Goal: Task Accomplishment & Management: Use online tool/utility

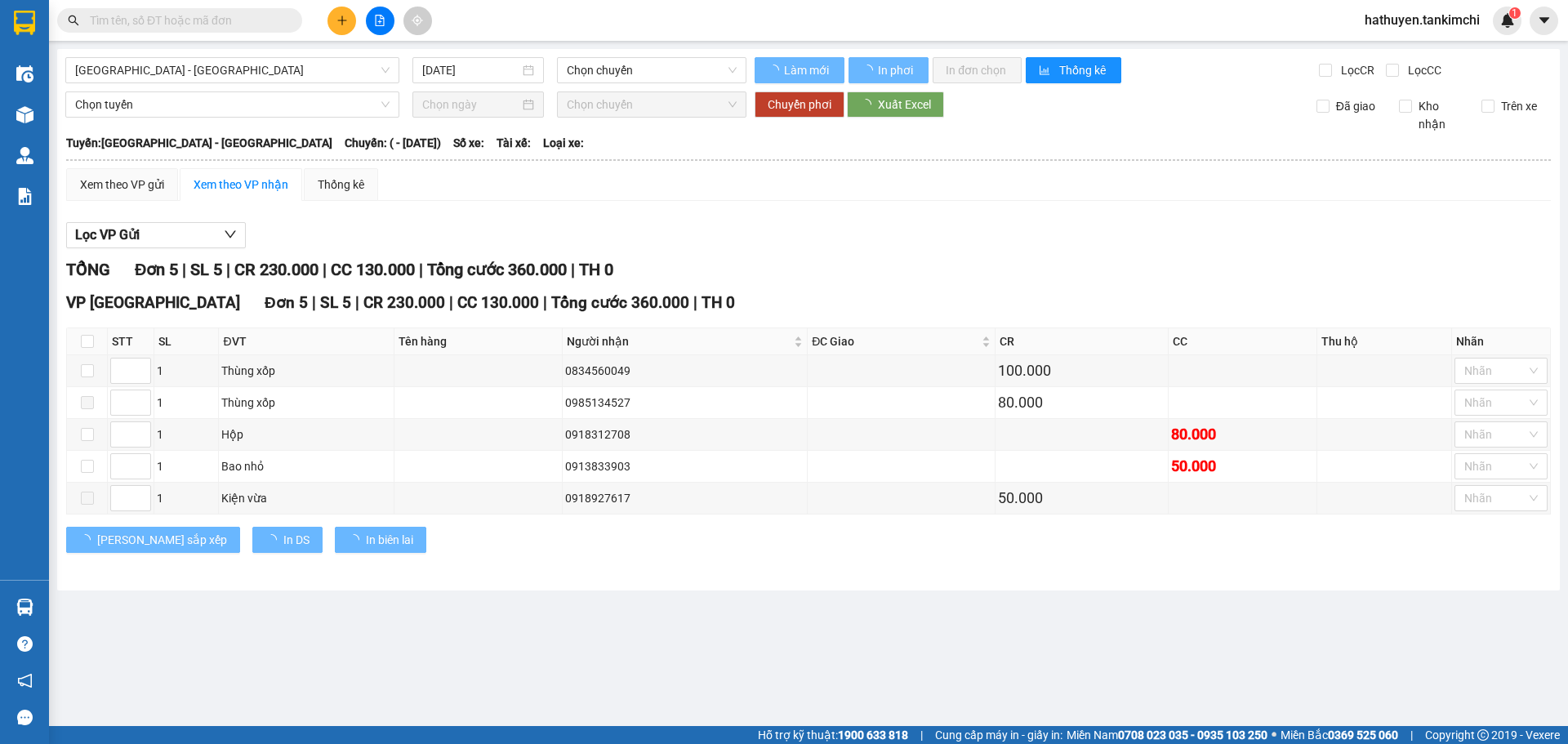
type input "[DATE]"
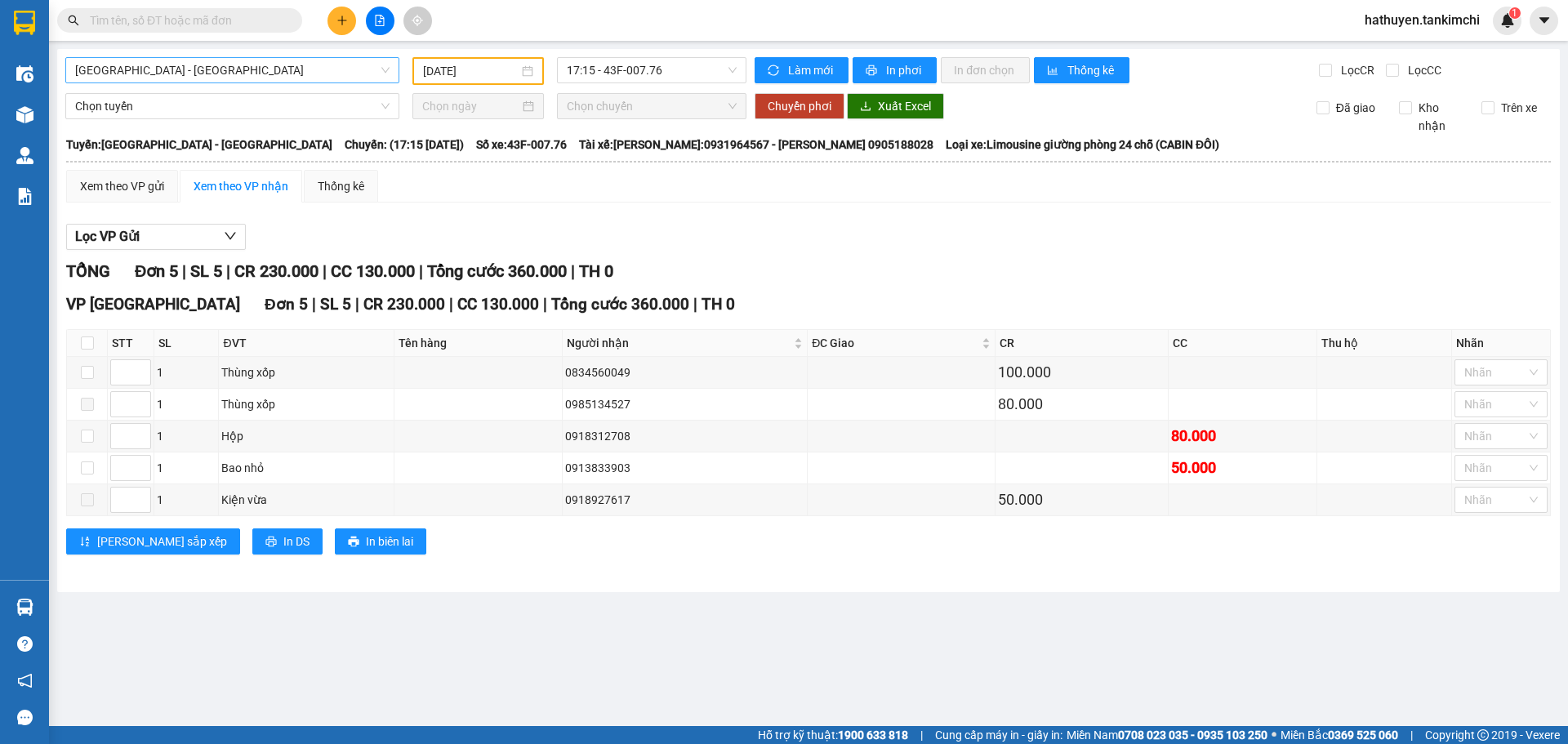
click at [334, 71] on span "[GEOGRAPHIC_DATA] - [GEOGRAPHIC_DATA]" at bounding box center [232, 70] width 315 height 24
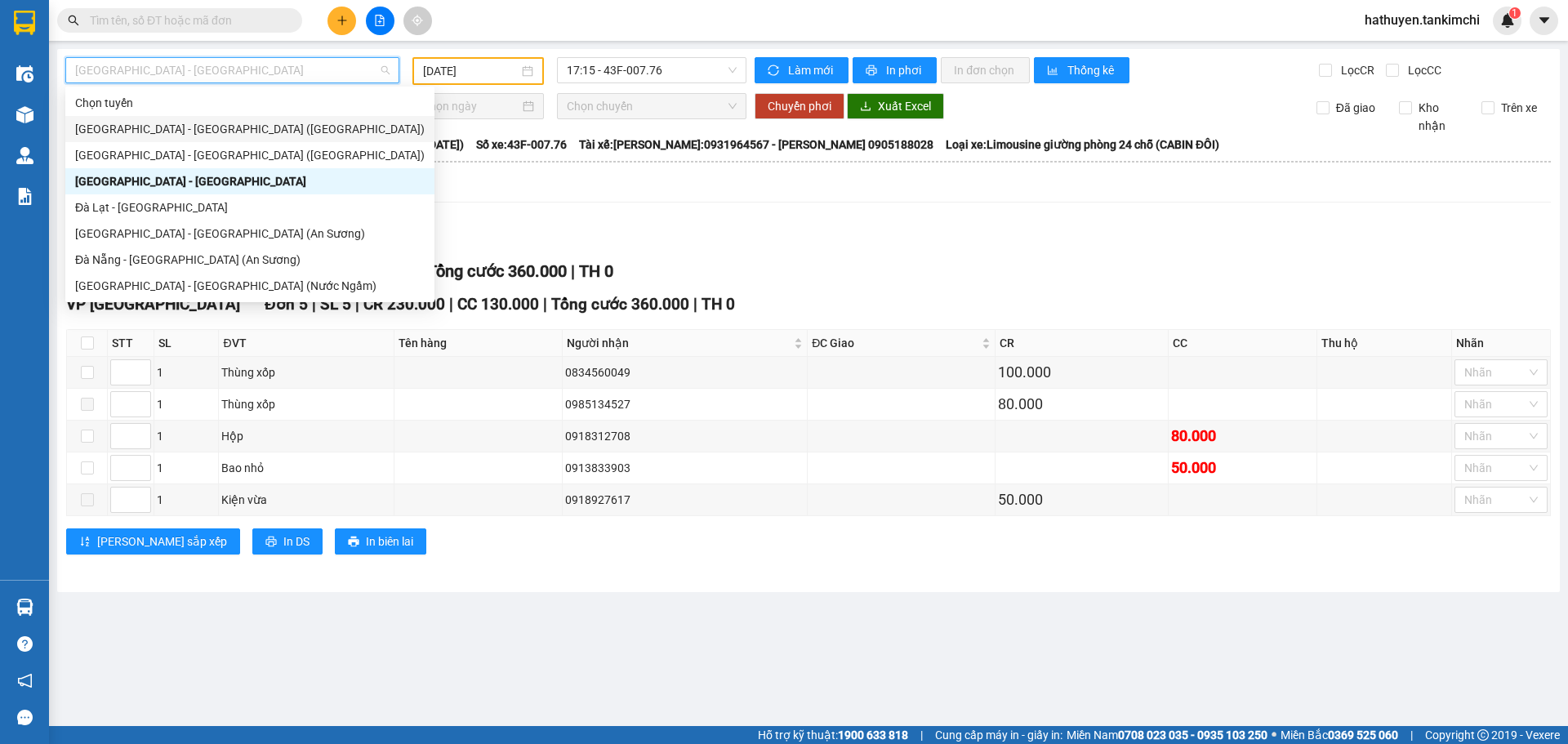
click at [152, 125] on div "[GEOGRAPHIC_DATA] - [GEOGRAPHIC_DATA] ([GEOGRAPHIC_DATA])" at bounding box center [249, 129] width 350 height 18
type input "[DATE]"
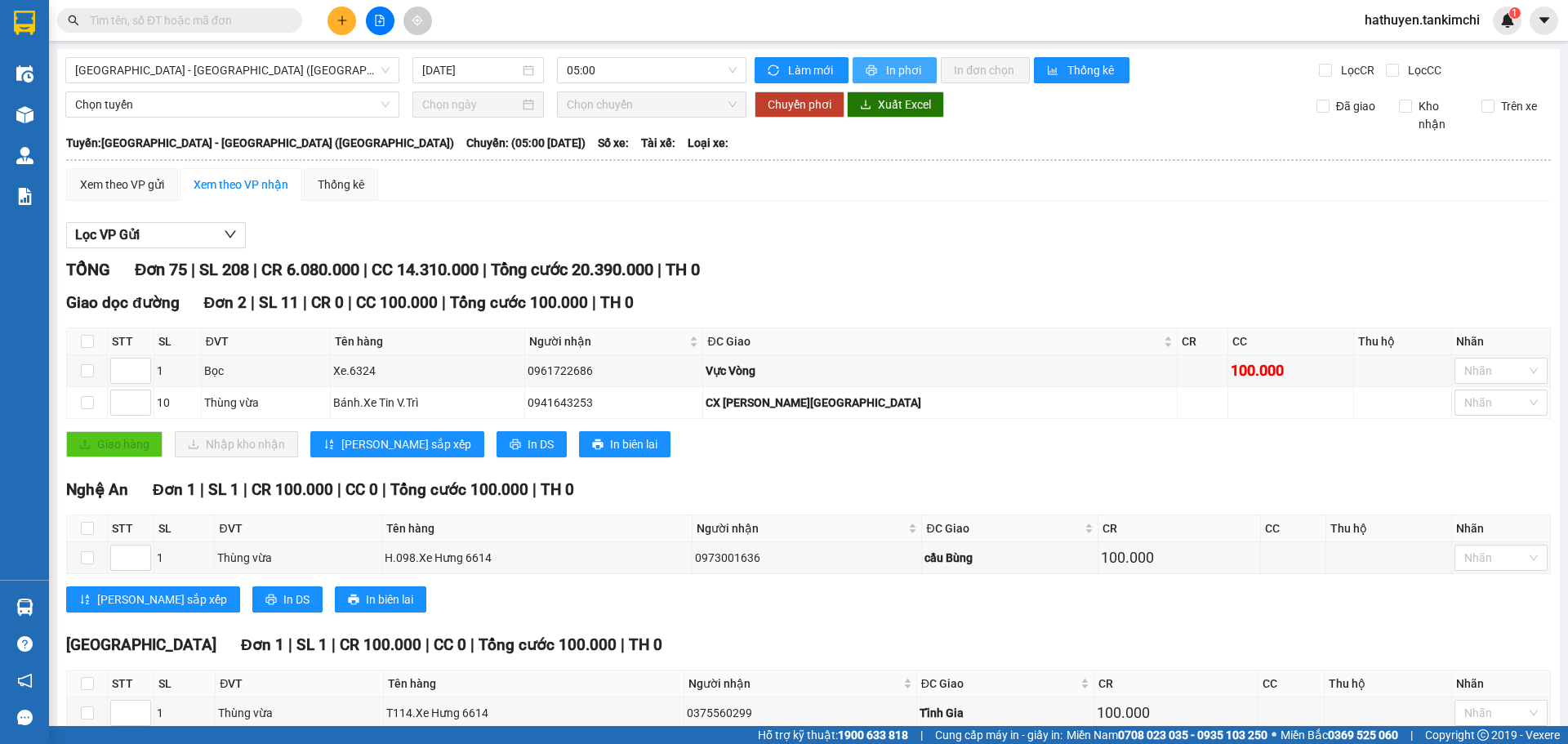
click at [890, 72] on span "In phơi" at bounding box center [904, 70] width 37 height 18
click at [889, 71] on span "In phơi" at bounding box center [904, 70] width 37 height 18
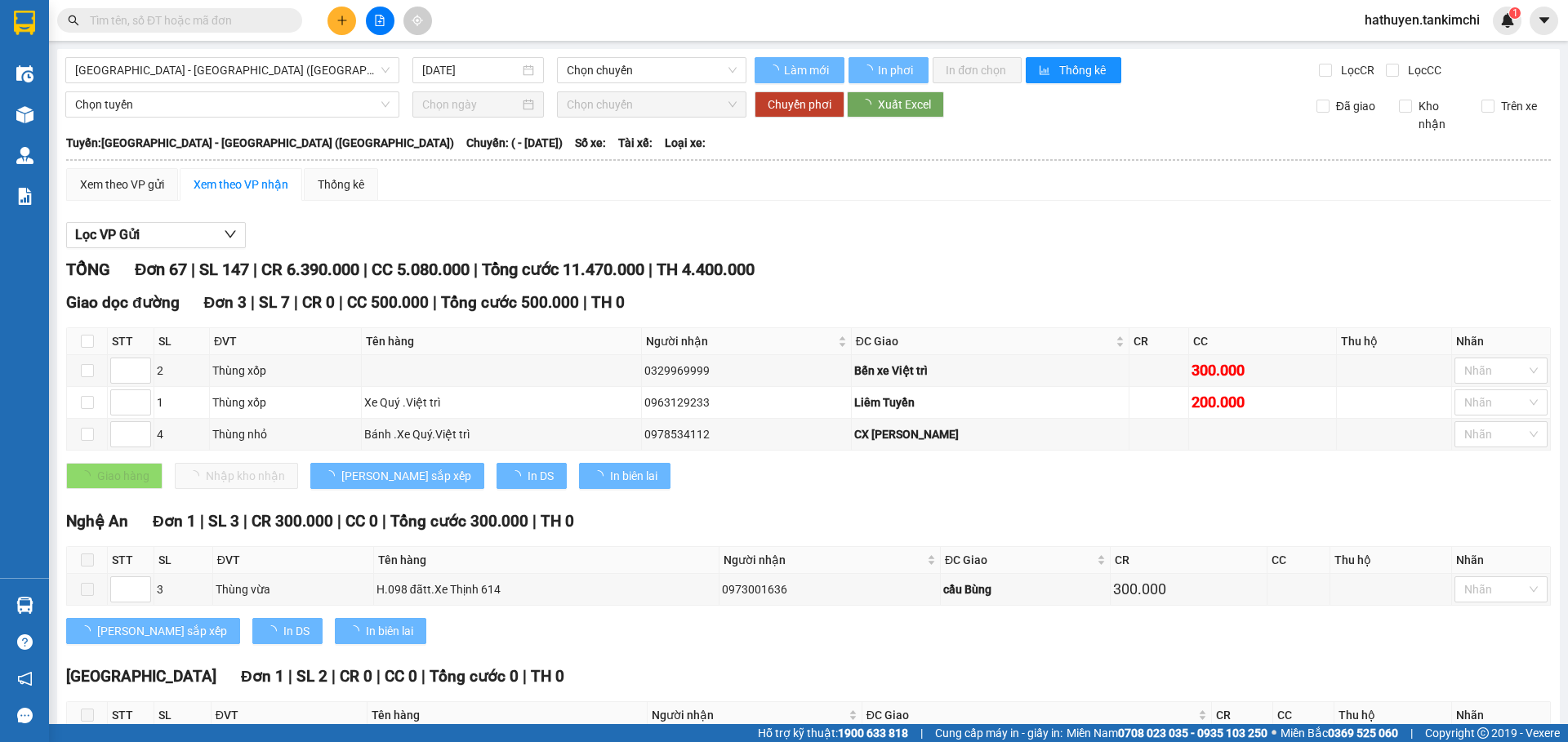
type input "13/08/2025"
